Goal: Information Seeking & Learning: Learn about a topic

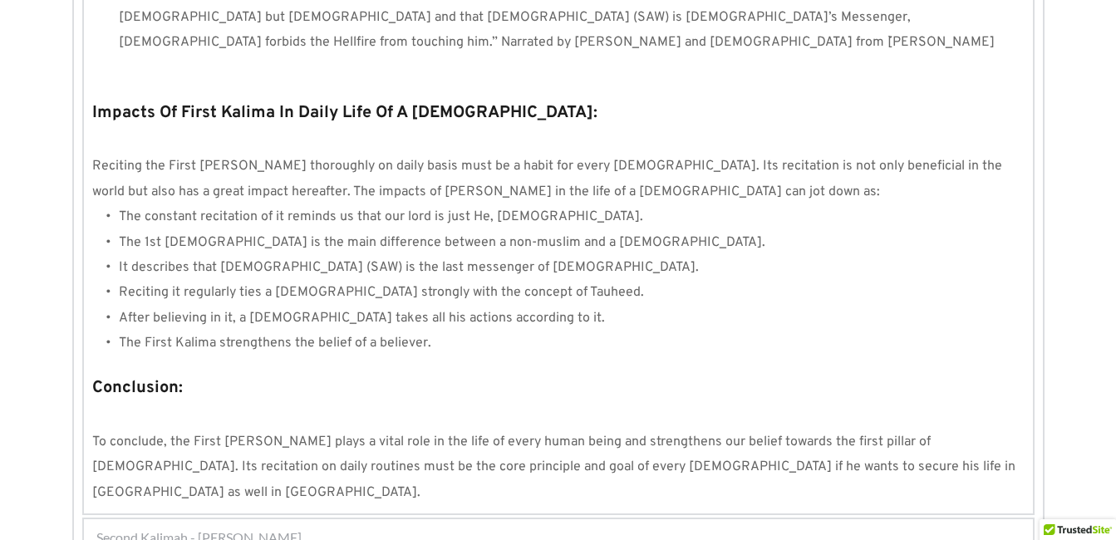
scroll to position [1597, 0]
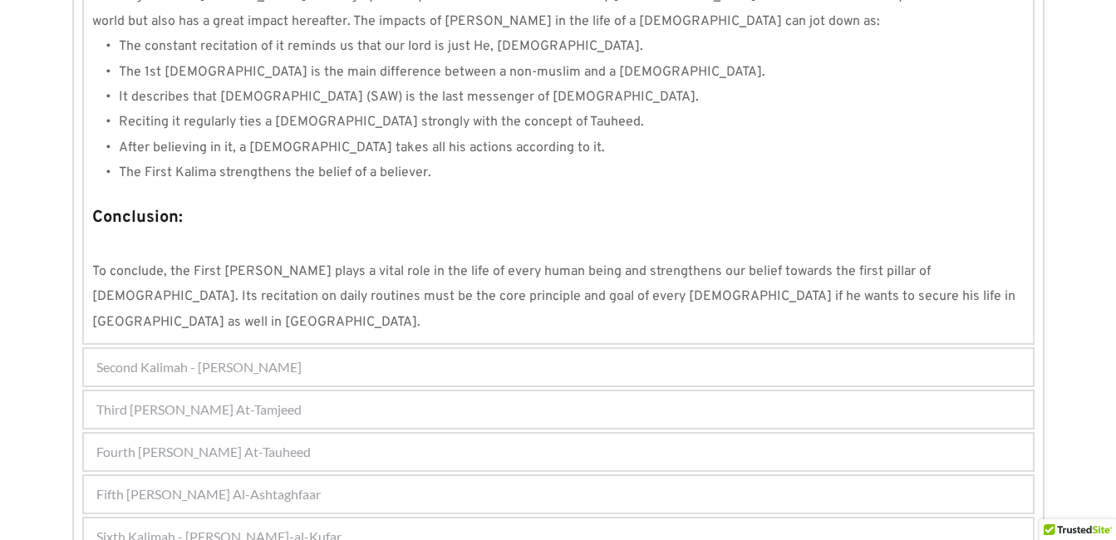
click at [560, 434] on div "Fourth Kalimah - Kalimah At-Tauheed" at bounding box center [558, 452] width 949 height 37
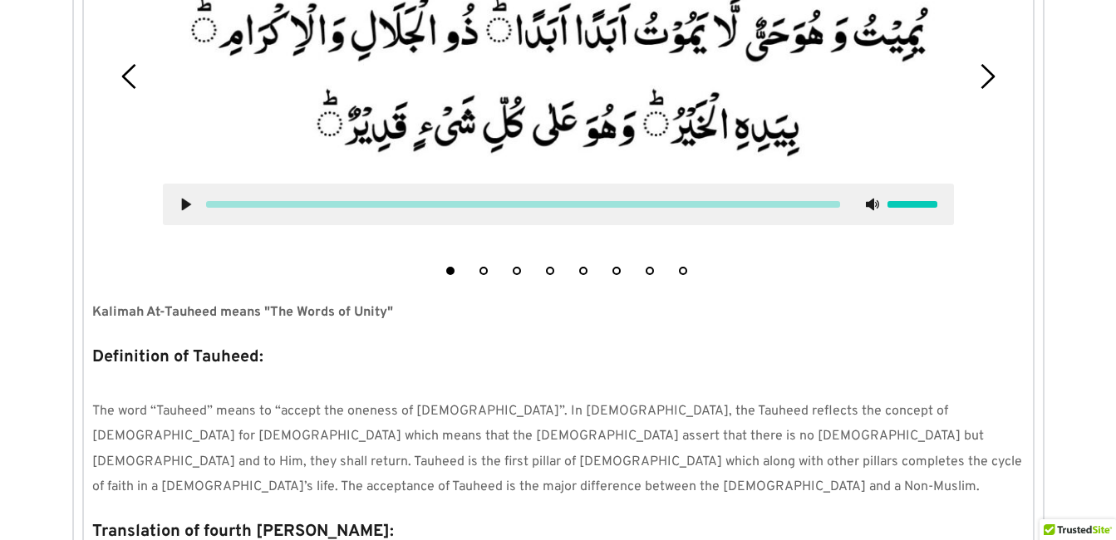
scroll to position [531, 0]
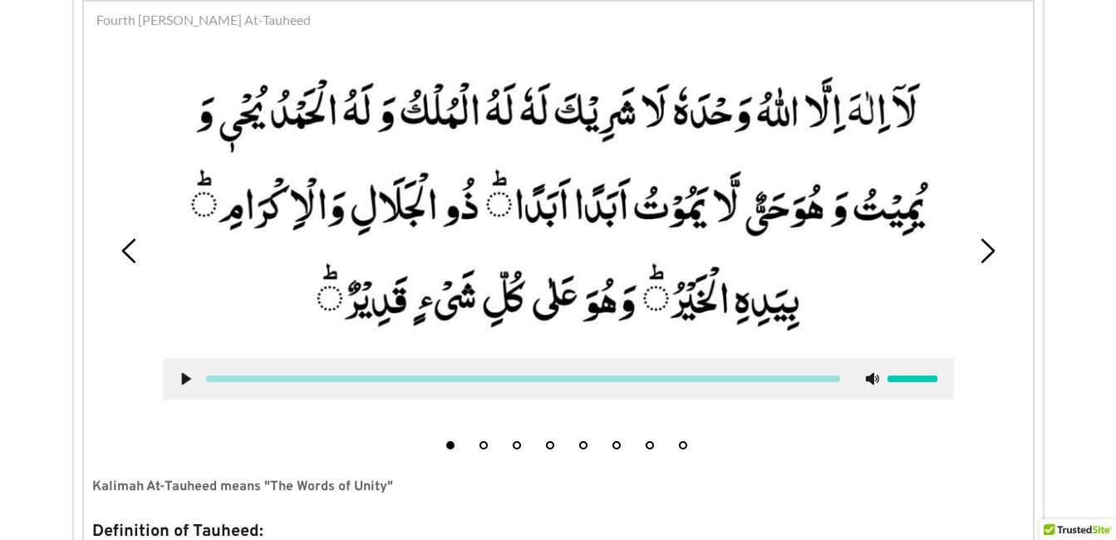
click at [180, 379] on icon at bounding box center [186, 378] width 13 height 13
click at [180, 377] on use at bounding box center [185, 379] width 11 height 12
click at [849, 296] on picture at bounding box center [559, 204] width 791 height 276
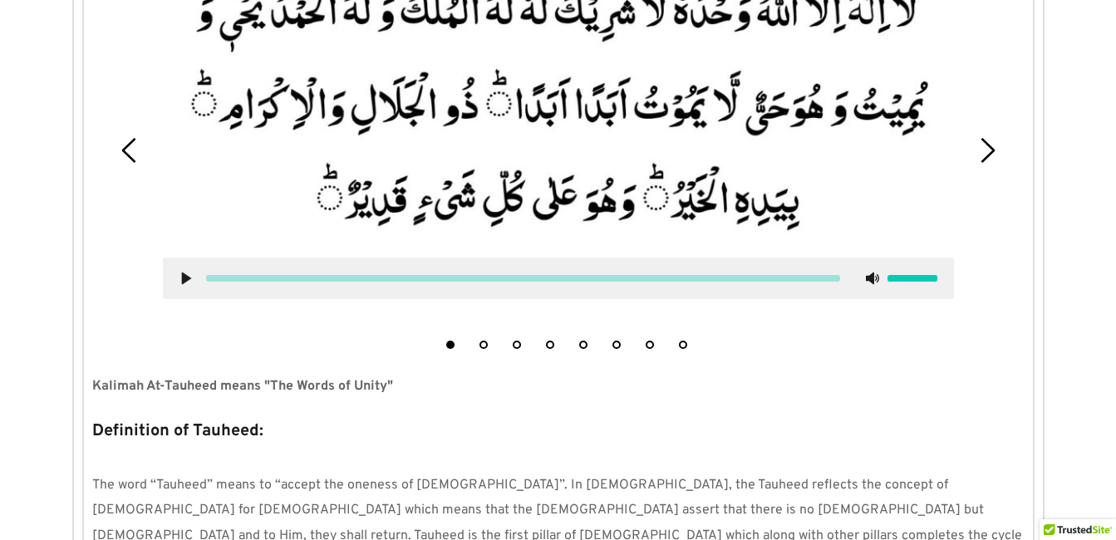
scroll to position [631, 0]
click at [622, 345] on li "6" at bounding box center [616, 341] width 17 height 17
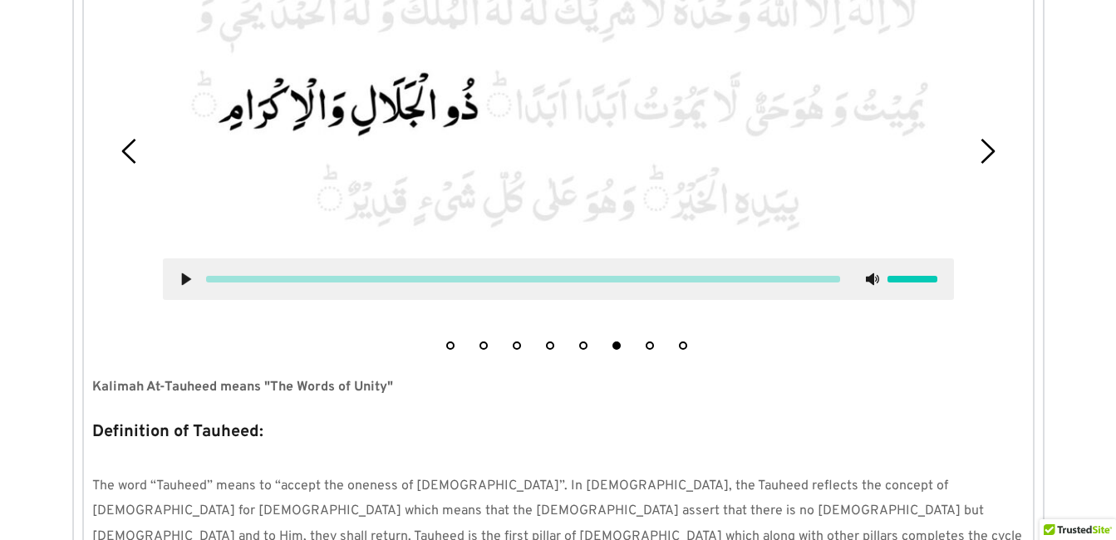
click at [647, 344] on button "7" at bounding box center [650, 346] width 8 height 8
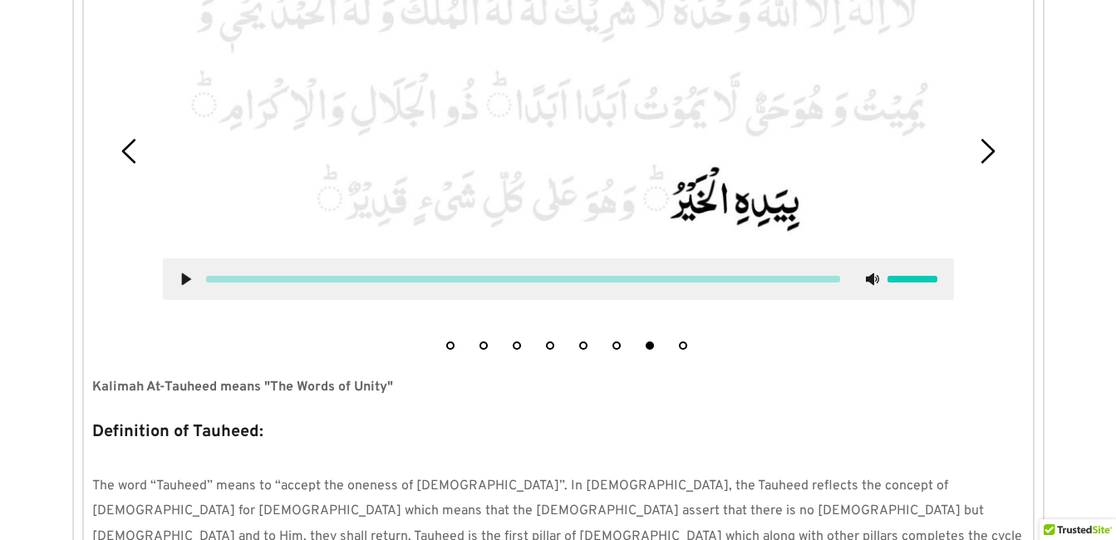
click at [181, 273] on icon at bounding box center [186, 279] width 13 height 13
click at [186, 283] on icon at bounding box center [186, 279] width 13 height 13
click at [685, 240] on picture at bounding box center [558, 104] width 791 height 276
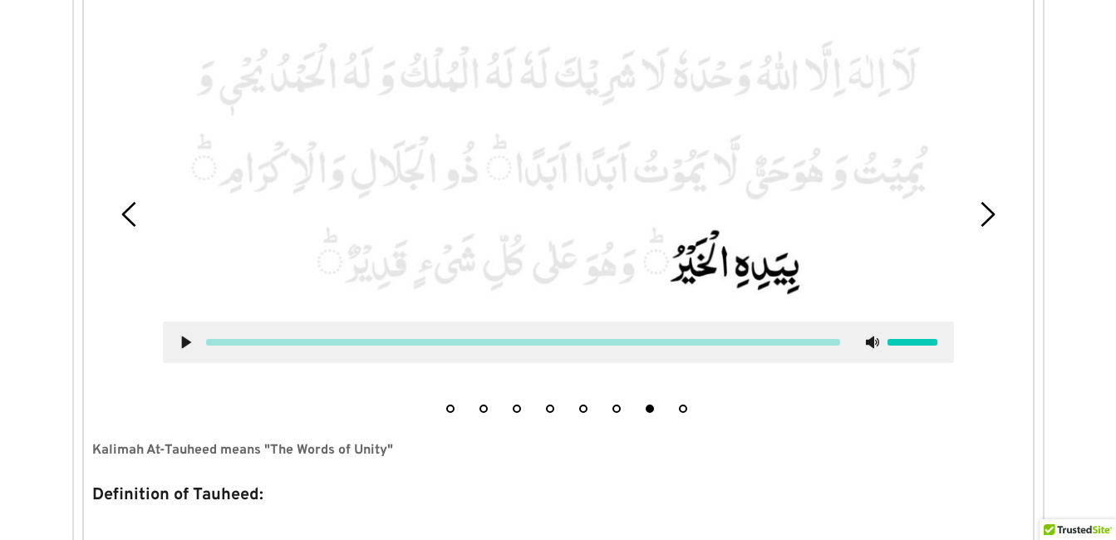
scroll to position [564, 0]
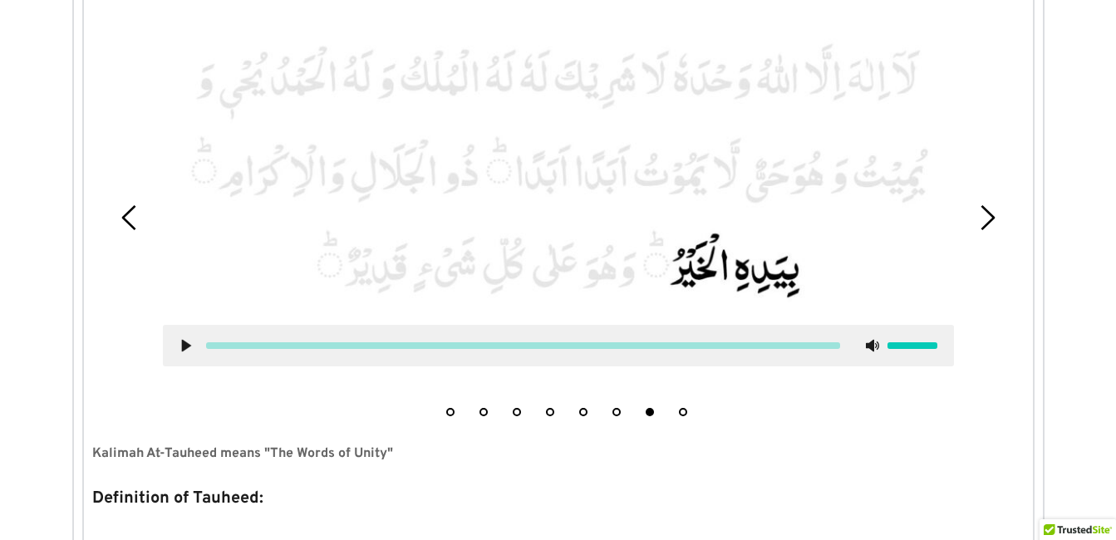
click at [180, 347] on icon at bounding box center [186, 345] width 13 height 13
click at [189, 346] on use at bounding box center [185, 346] width 11 height 12
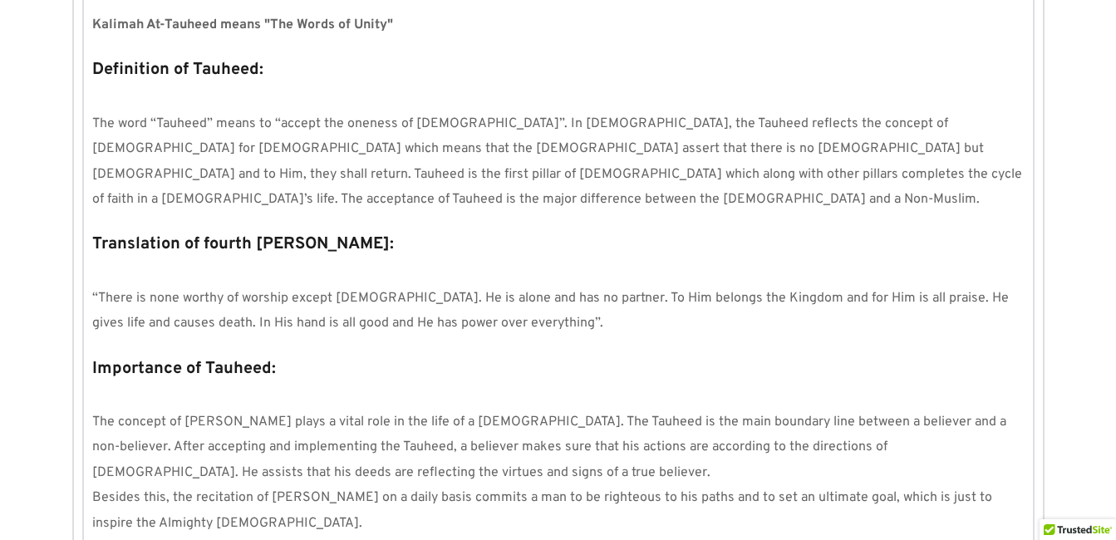
scroll to position [996, 0]
